Goal: Information Seeking & Learning: Compare options

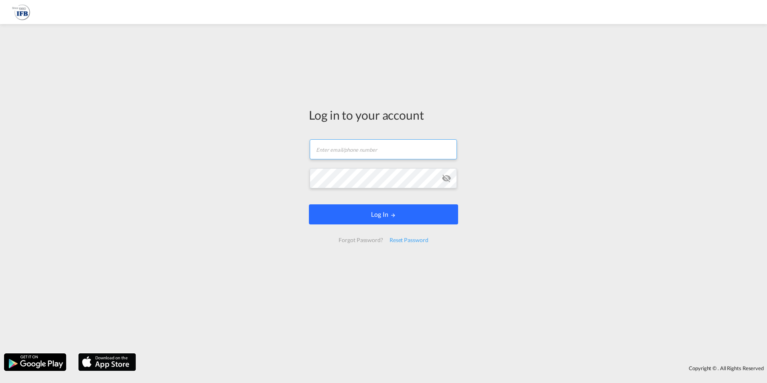
type input "[PERSON_NAME][EMAIL_ADDRESS][PERSON_NAME][DOMAIN_NAME]"
click at [349, 216] on button "Log In" at bounding box center [383, 214] width 149 height 20
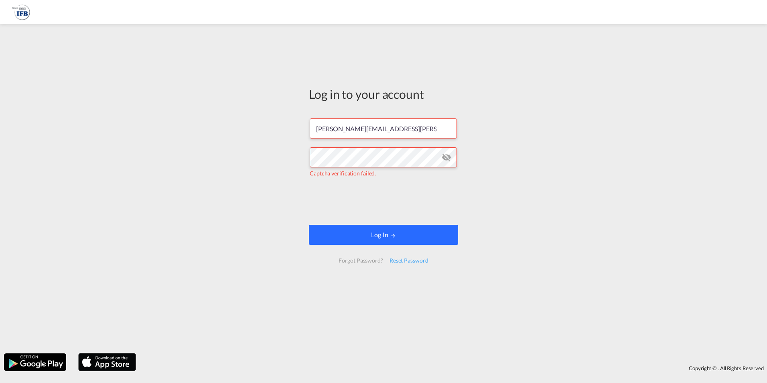
click at [379, 228] on button "Log In" at bounding box center [383, 235] width 149 height 20
